Goal: Task Accomplishment & Management: Manage account settings

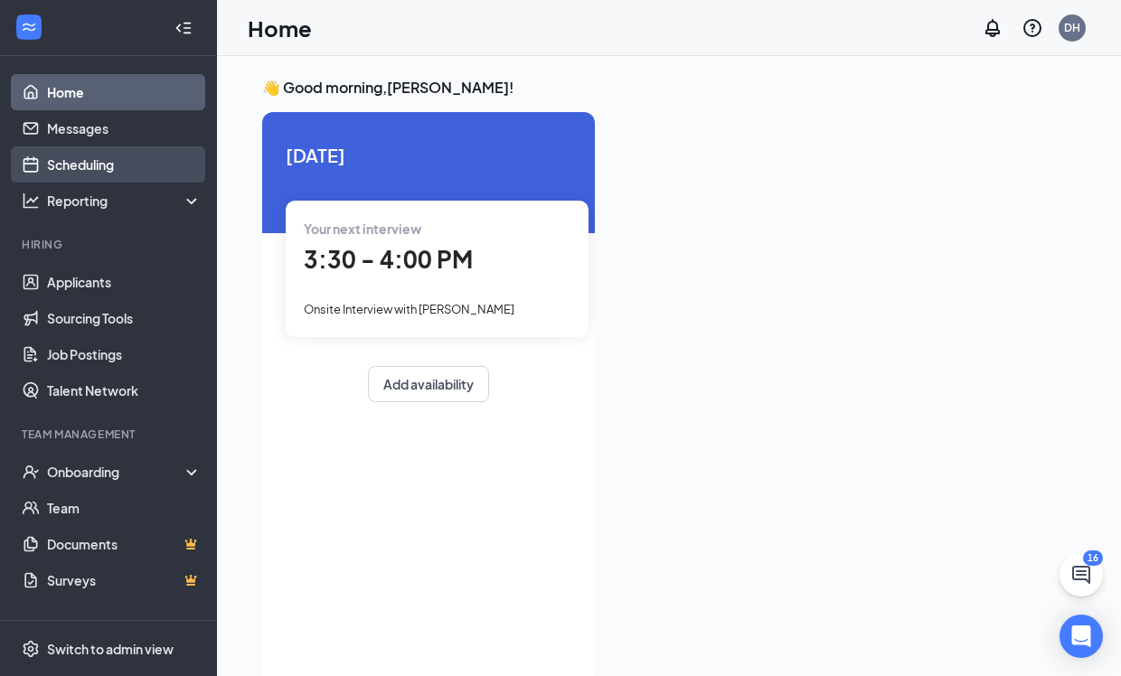
click at [71, 160] on link "Scheduling" at bounding box center [124, 165] width 155 height 36
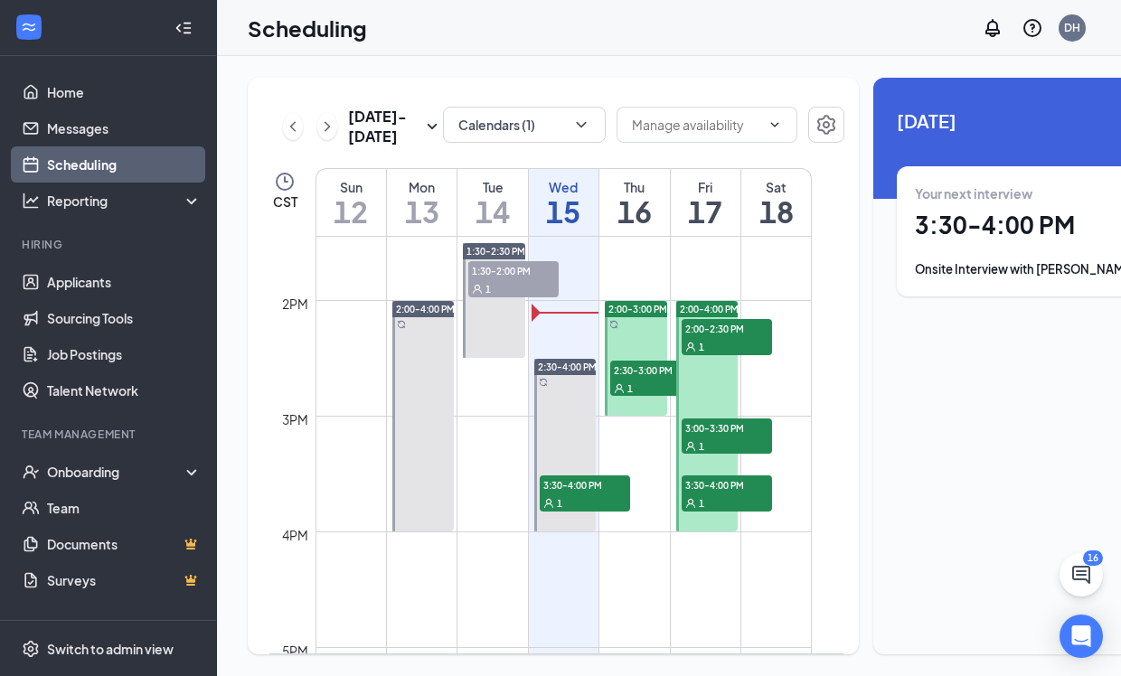
scroll to position [1555, 0]
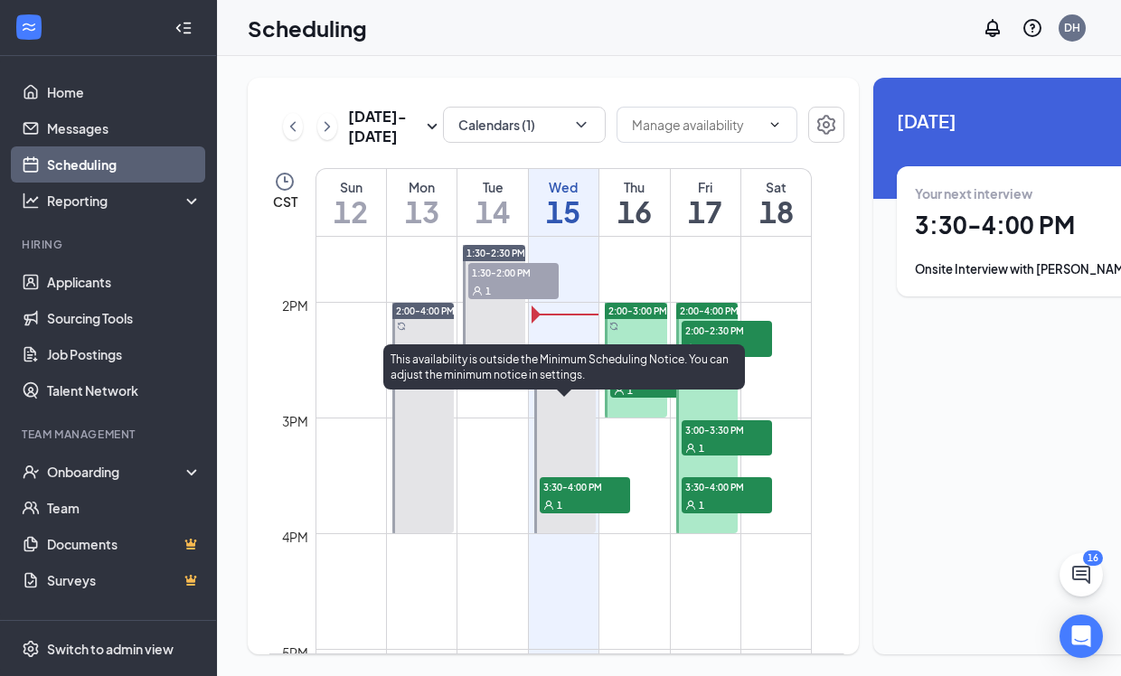
click at [570, 514] on div "1" at bounding box center [585, 505] width 90 height 18
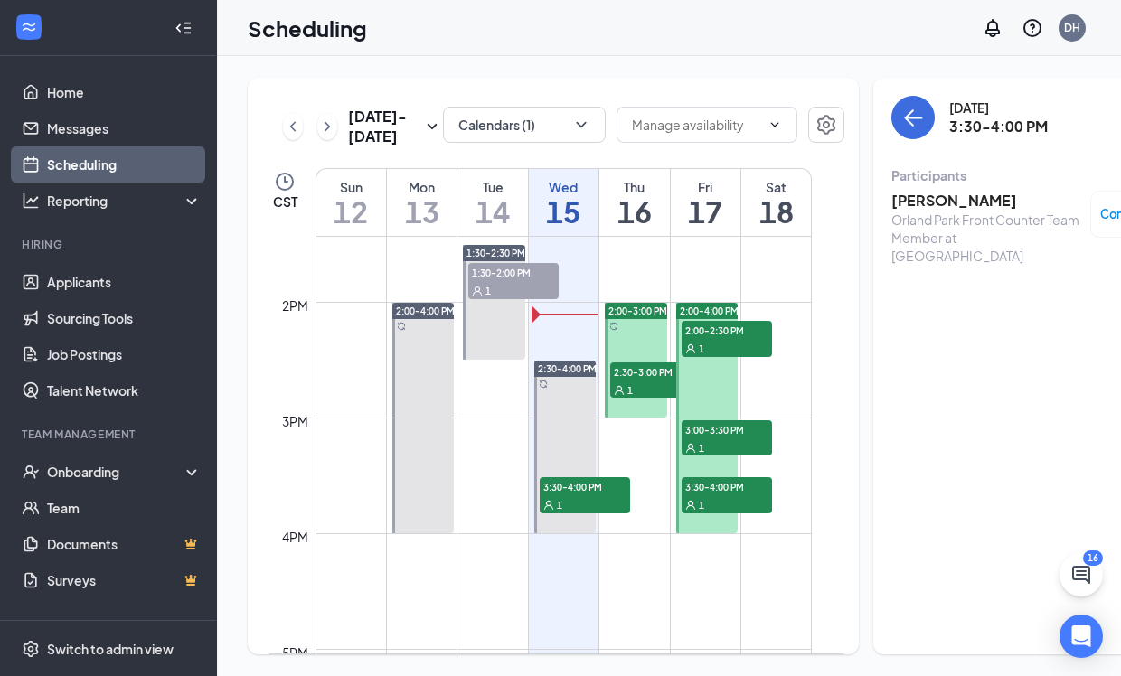
click at [577, 422] on div at bounding box center [565, 447] width 62 height 173
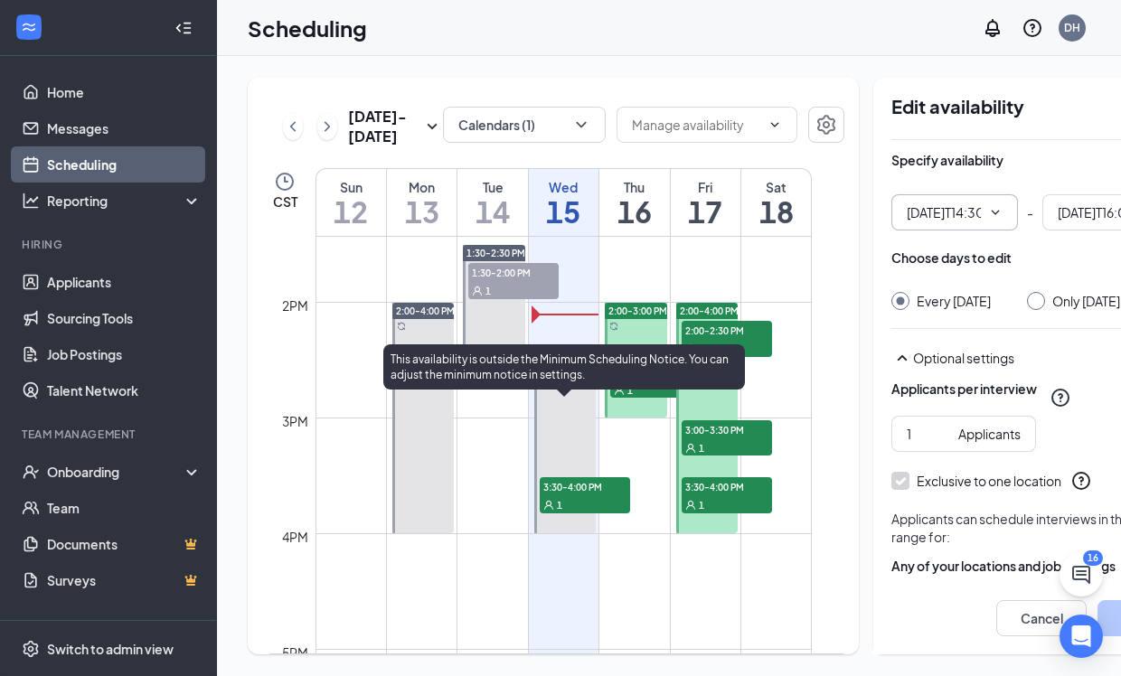
type input "02:30 PM"
type input "04:00 PM"
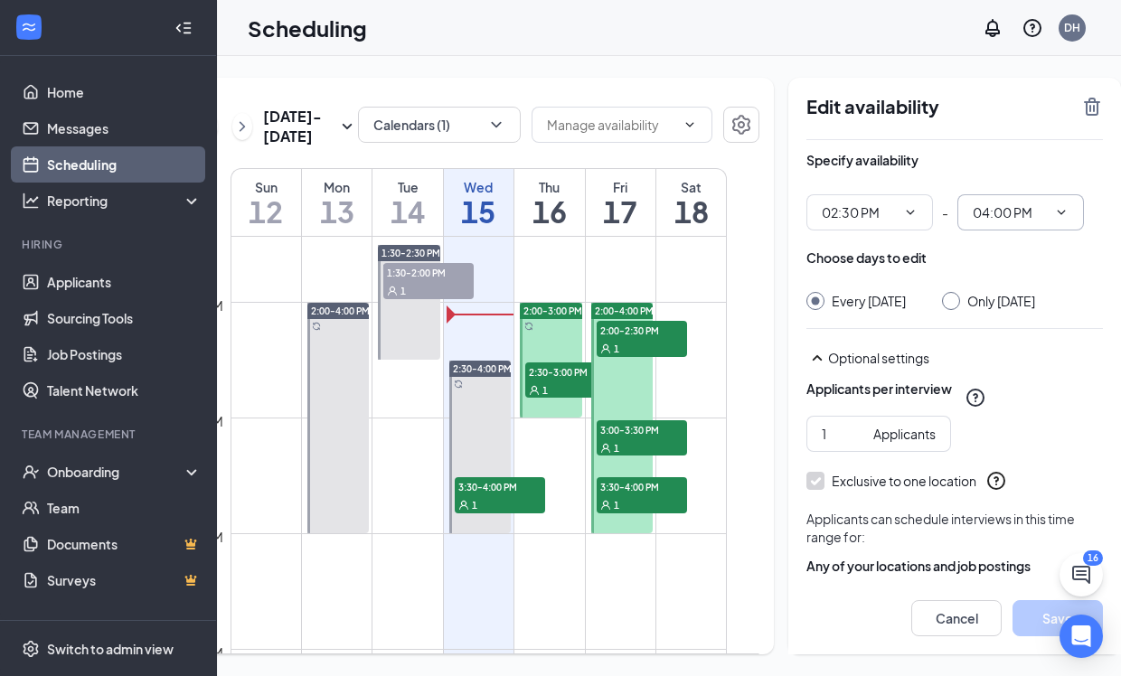
scroll to position [0, 84]
click at [943, 304] on input "Only [DATE]" at bounding box center [949, 298] width 13 height 13
radio input "true"
radio input "false"
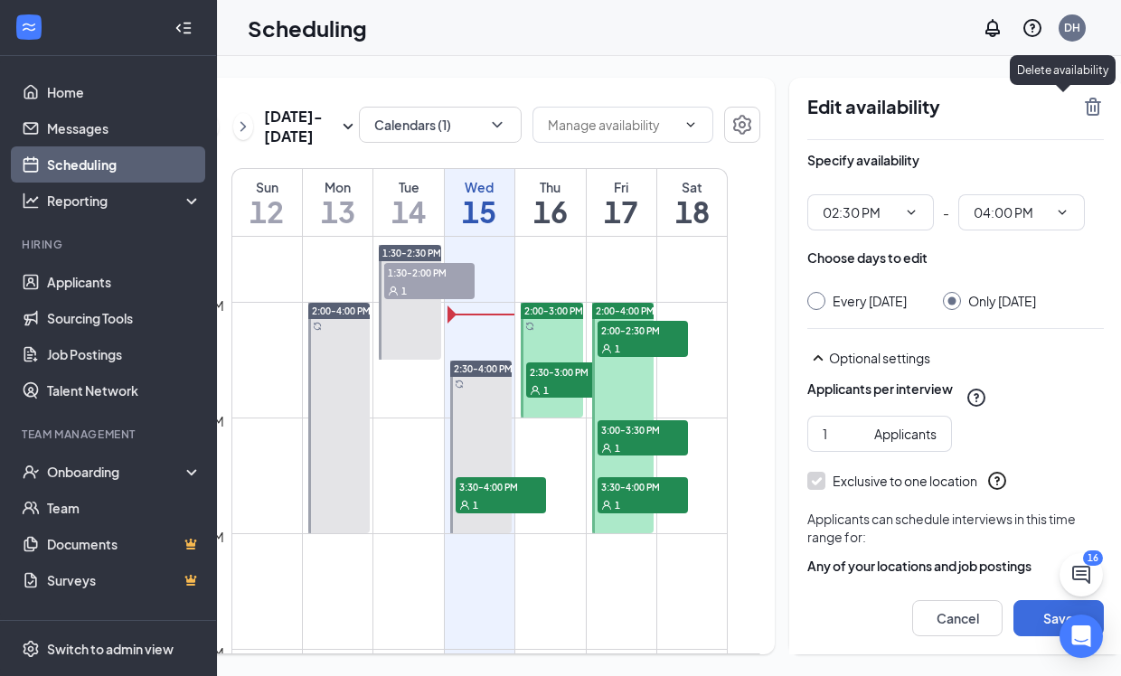
click at [1085, 109] on icon "TrashOutline" at bounding box center [1093, 107] width 16 height 18
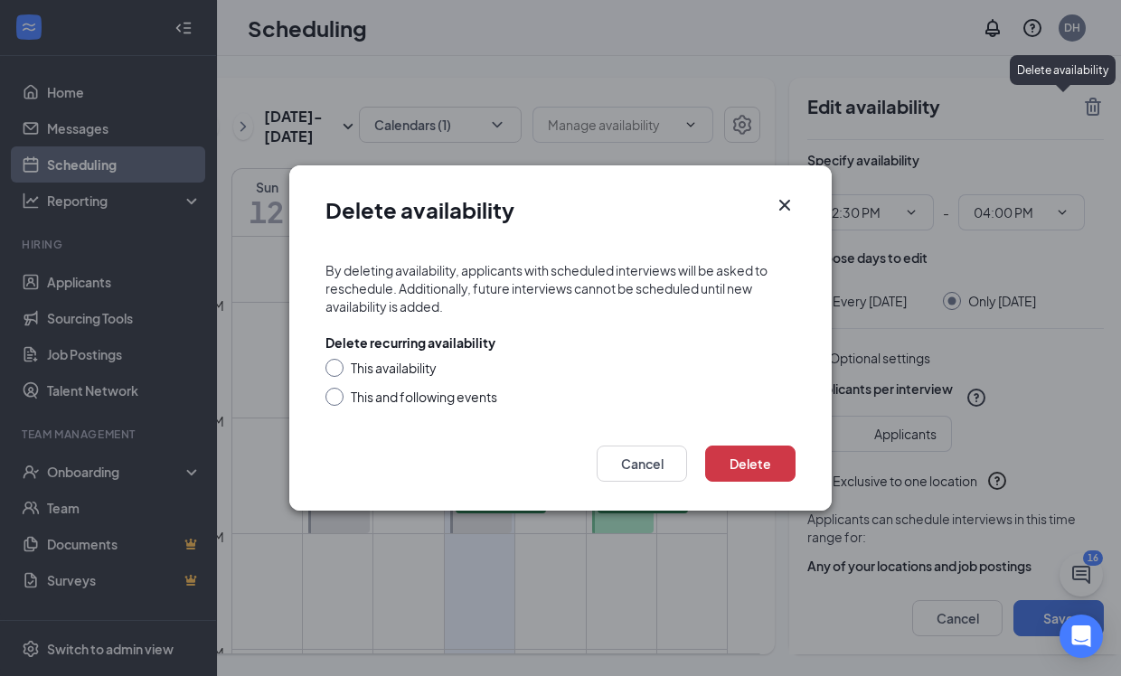
click at [398, 366] on div "This availability" at bounding box center [394, 368] width 86 height 18
click at [338, 366] on input "This availability" at bounding box center [332, 365] width 13 height 13
radio input "true"
click at [752, 462] on button "Delete" at bounding box center [750, 464] width 90 height 36
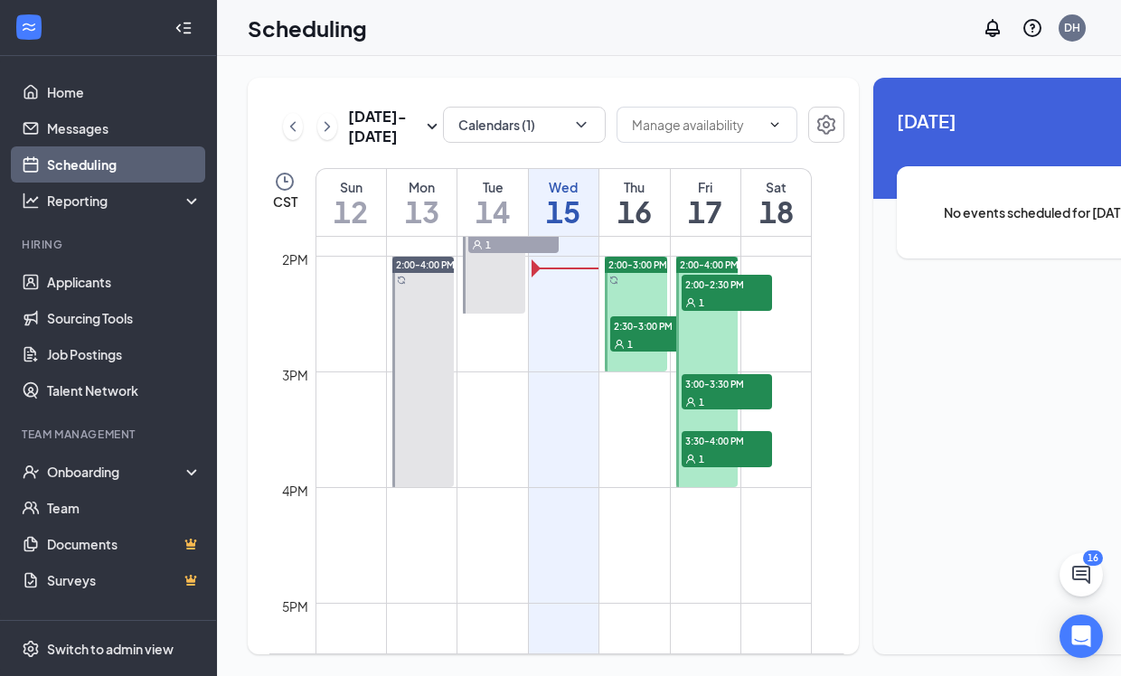
scroll to position [1593, 0]
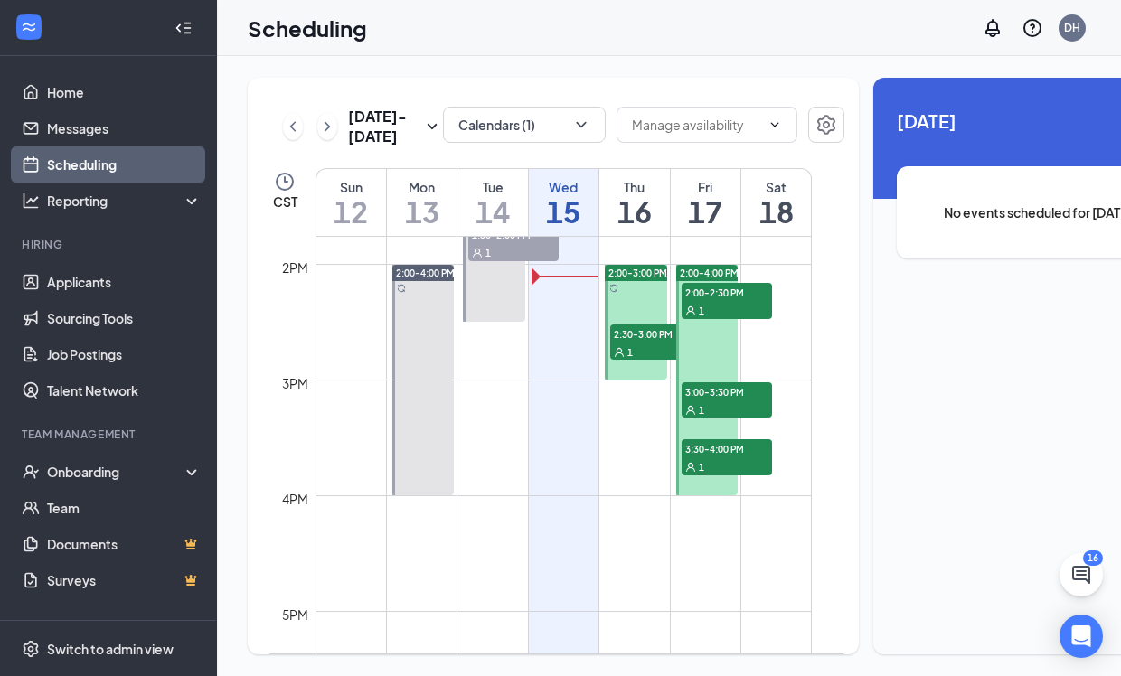
click at [644, 361] on div "1" at bounding box center [655, 352] width 90 height 18
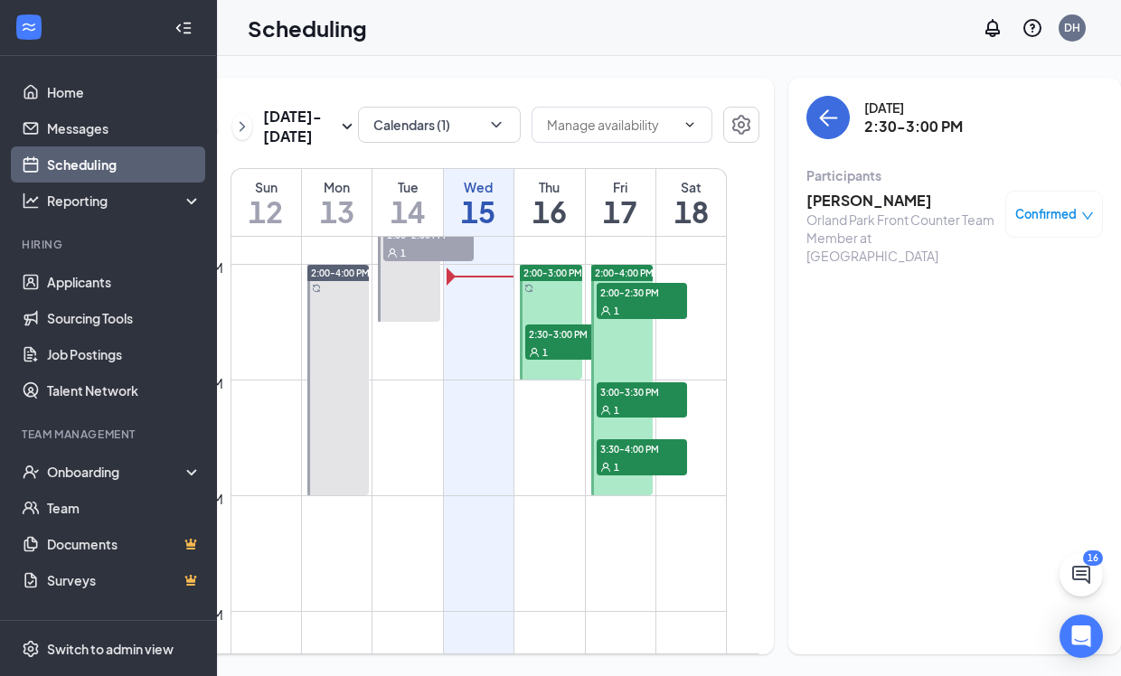
scroll to position [0, 84]
click at [551, 332] on div at bounding box center [552, 322] width 62 height 115
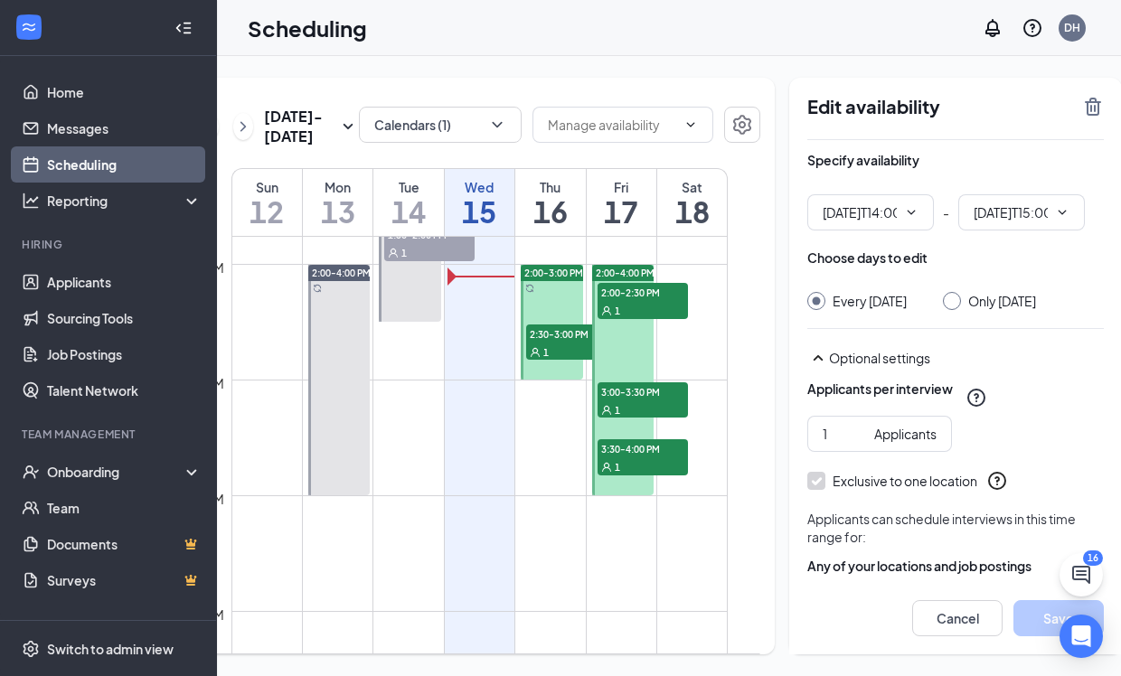
type input "02:00 PM"
type input "03:00 PM"
click at [1083, 107] on icon "TrashOutline" at bounding box center [1094, 107] width 22 height 22
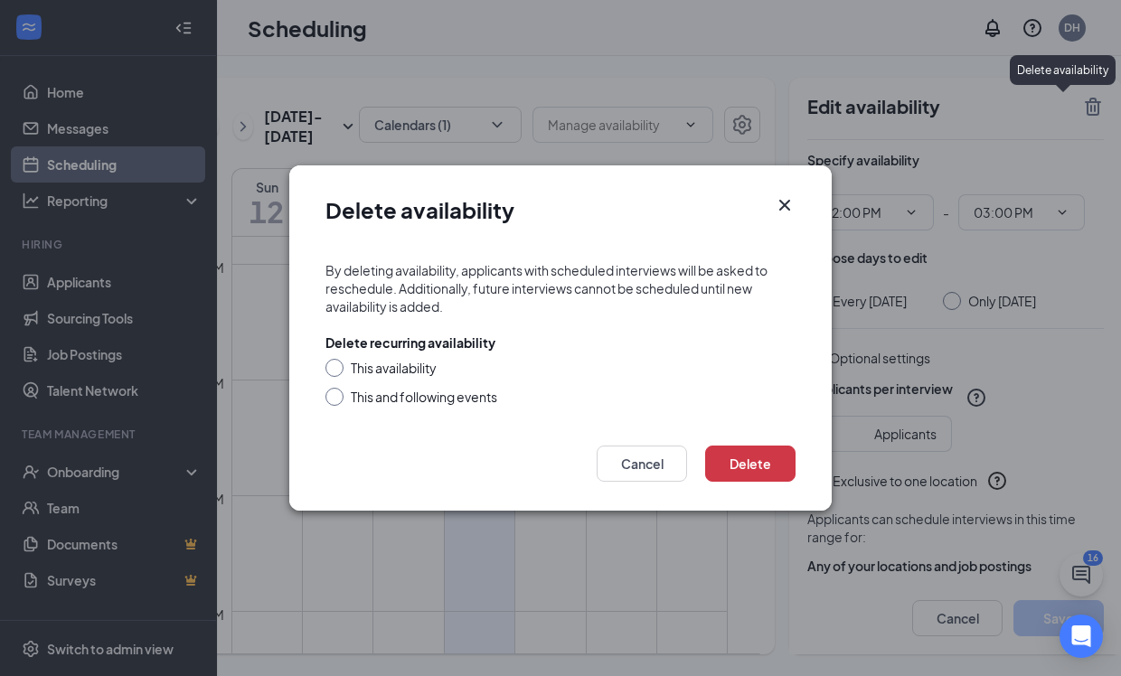
click at [414, 361] on div "This availability" at bounding box center [394, 368] width 86 height 18
click at [338, 361] on input "This availability" at bounding box center [332, 365] width 13 height 13
radio input "true"
click at [754, 459] on button "Delete" at bounding box center [750, 464] width 90 height 36
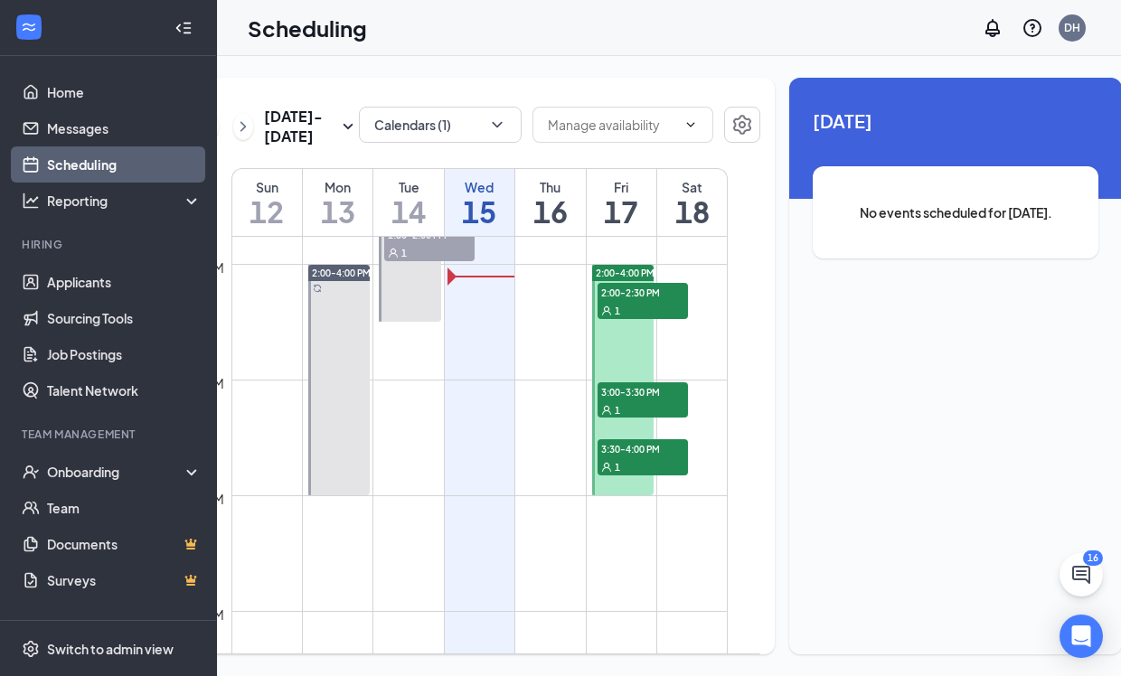
click at [654, 319] on div "1" at bounding box center [643, 310] width 90 height 18
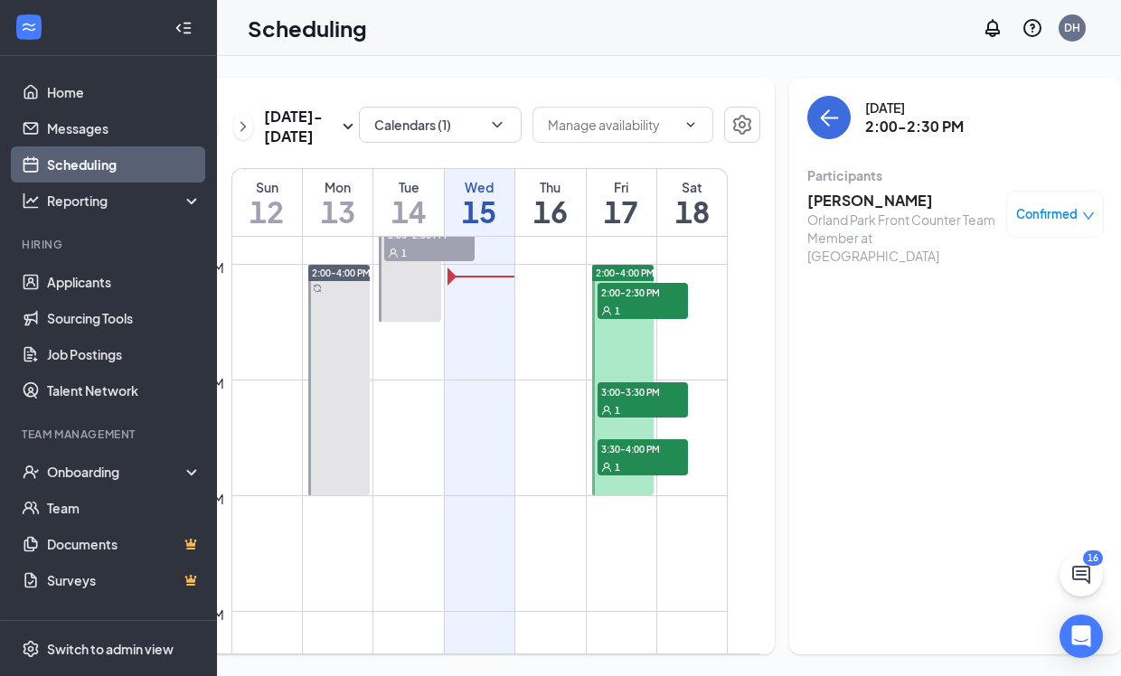
click at [640, 401] on span "3:00-3:30 PM" at bounding box center [643, 392] width 90 height 18
click at [630, 476] on div "1" at bounding box center [643, 467] width 90 height 18
